Goal: Task Accomplishment & Management: Complete application form

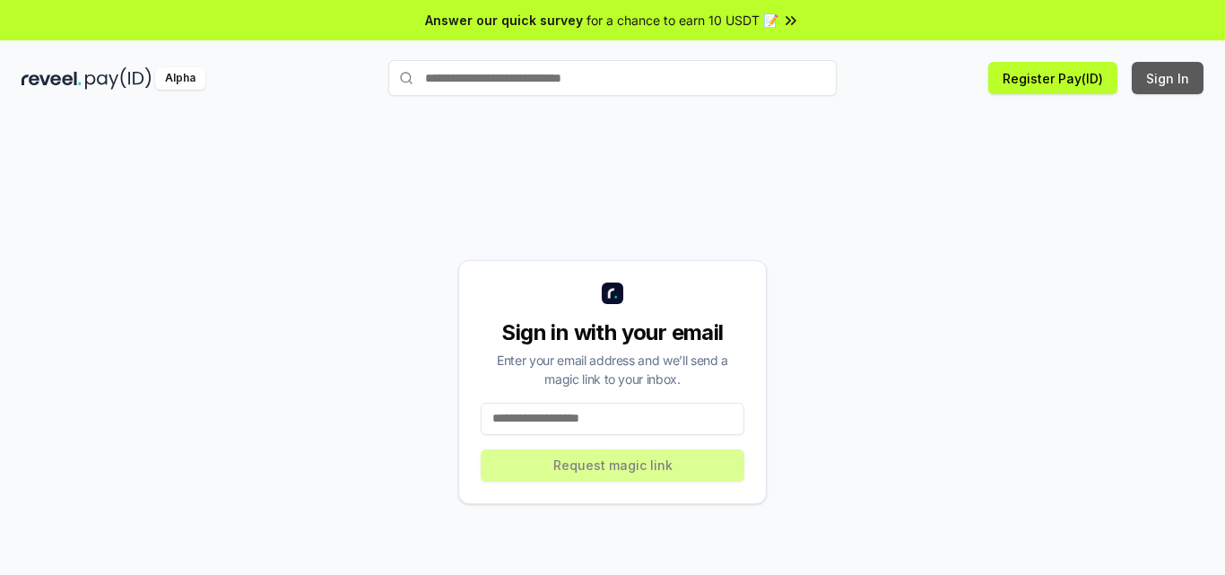
click at [1173, 83] on button "Sign In" at bounding box center [1168, 78] width 72 height 32
click at [1171, 91] on button "Sign In" at bounding box center [1168, 78] width 72 height 32
click at [1176, 84] on button "Sign In" at bounding box center [1168, 78] width 72 height 32
